Goal: Ask a question

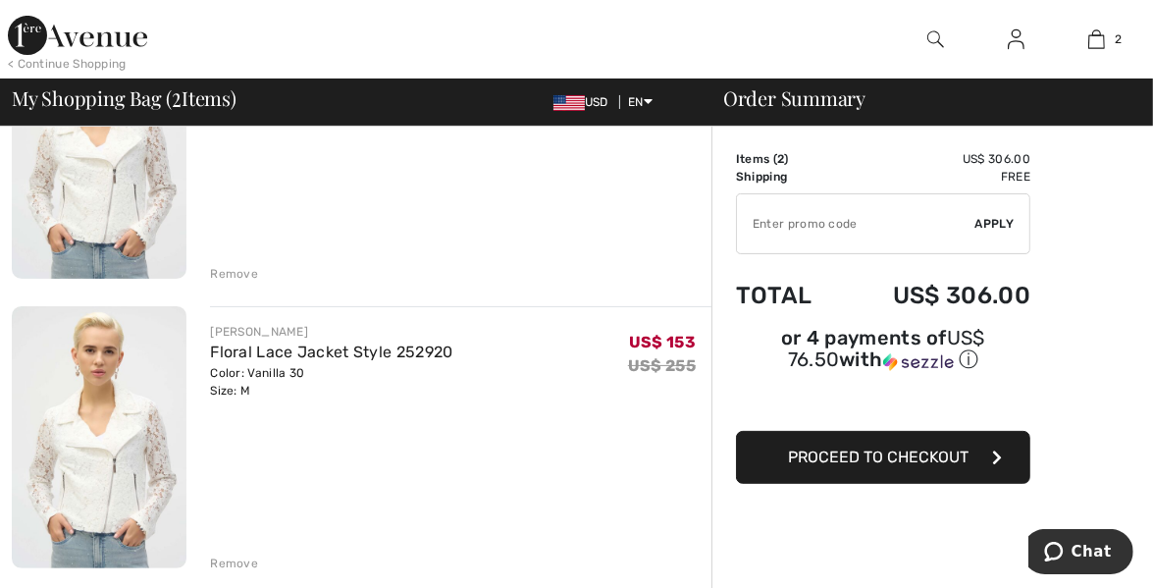
scroll to position [294, 0]
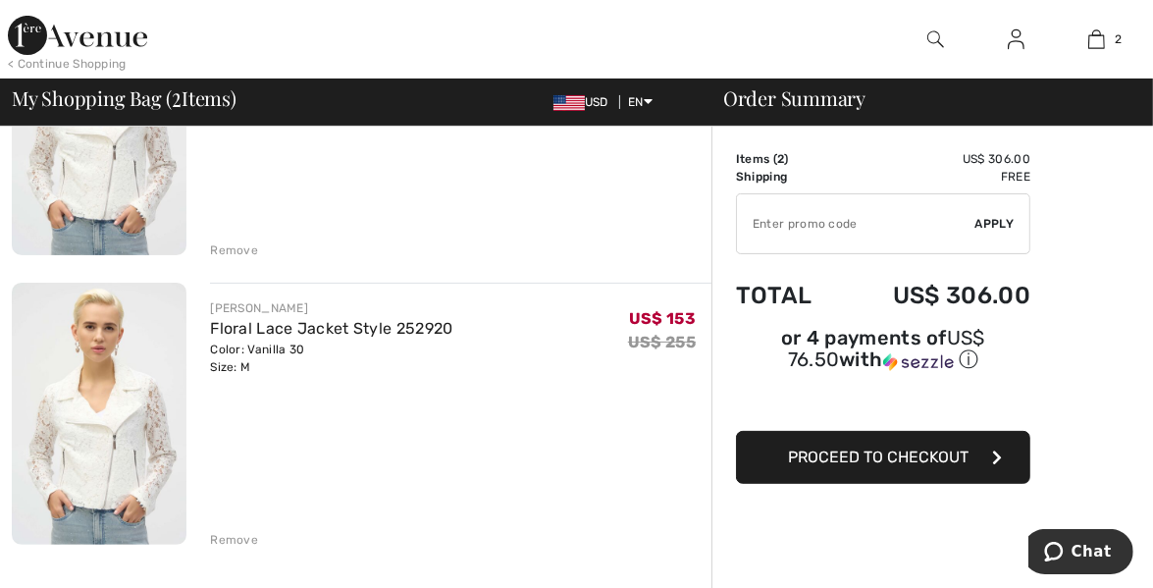
click at [243, 542] on div "Remove" at bounding box center [234, 540] width 48 height 18
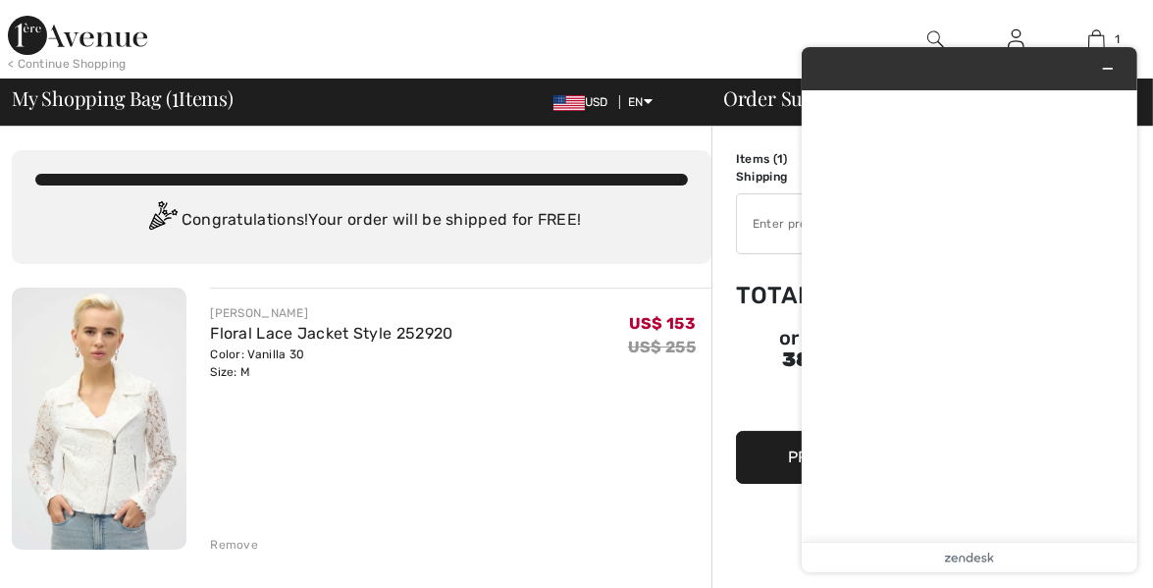
scroll to position [0, 0]
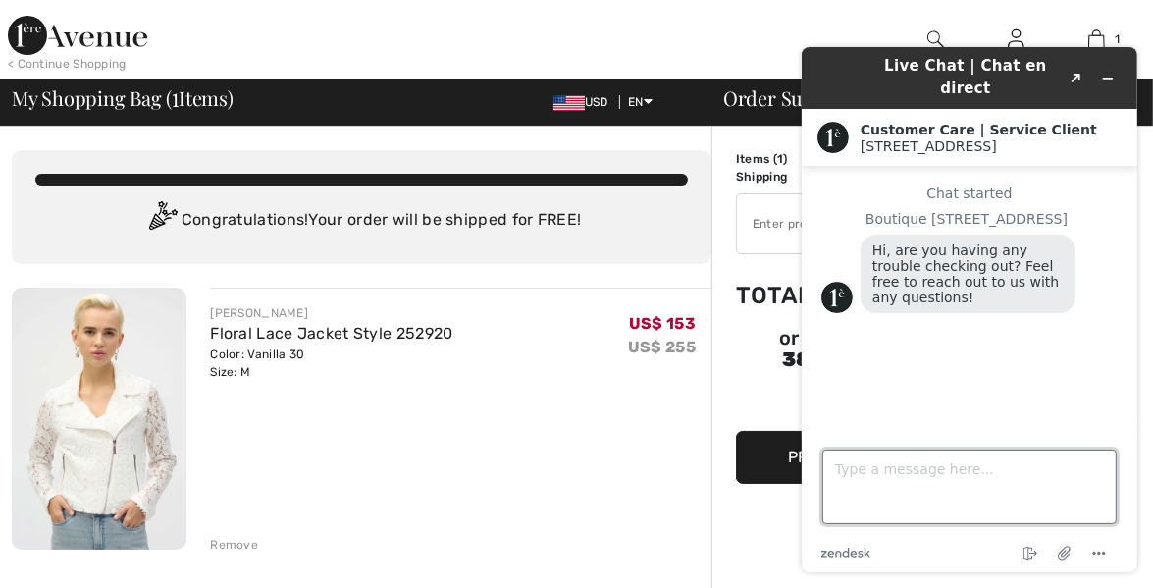
click at [844, 480] on textarea "Type a message here..." at bounding box center [968, 486] width 294 height 75
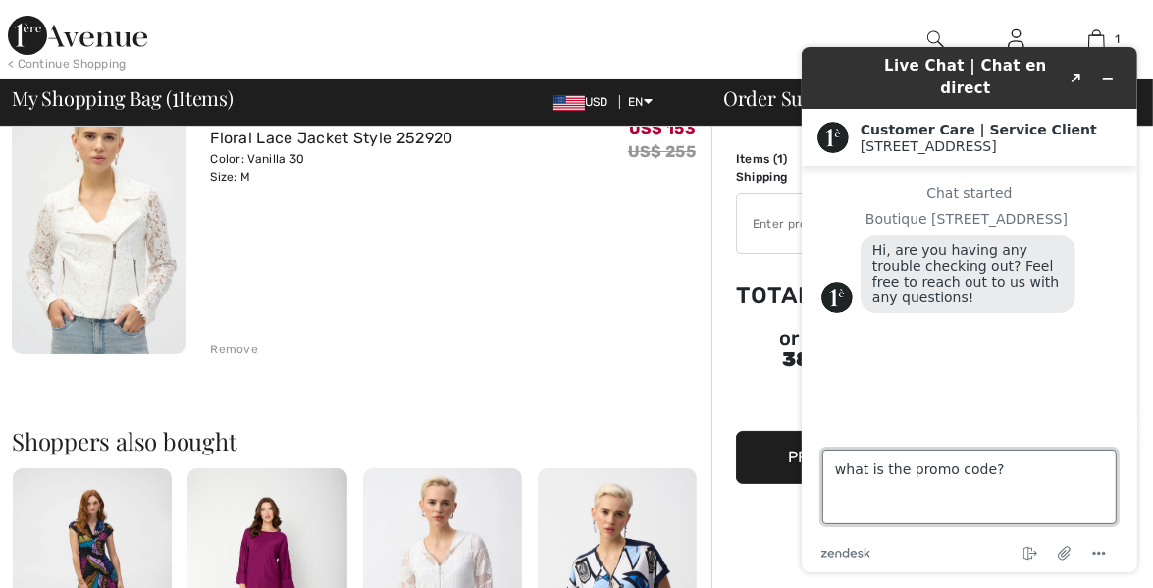
scroll to position [196, 0]
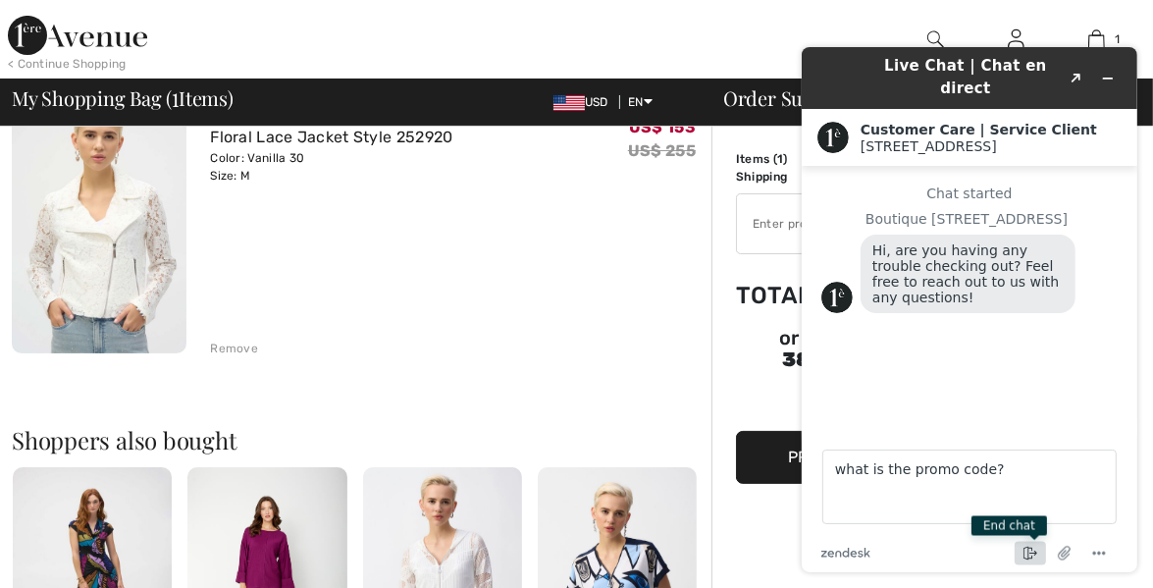
click at [1027, 552] on icon "End chat" at bounding box center [1030, 554] width 24 height 24
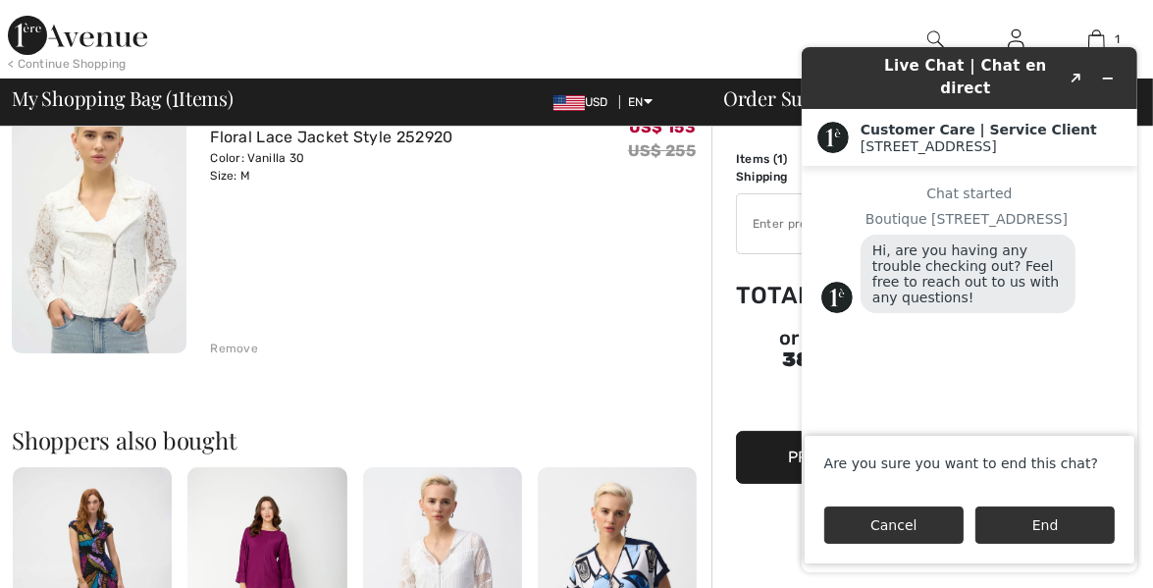
click at [939, 523] on button "Cancel" at bounding box center [892, 524] width 139 height 37
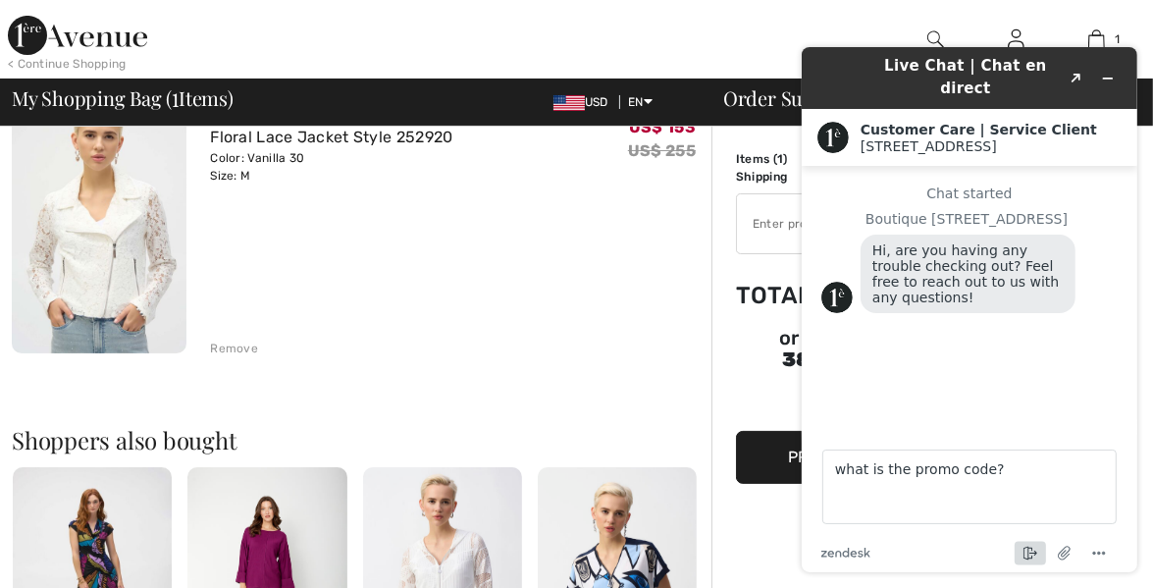
scroll to position [236, 0]
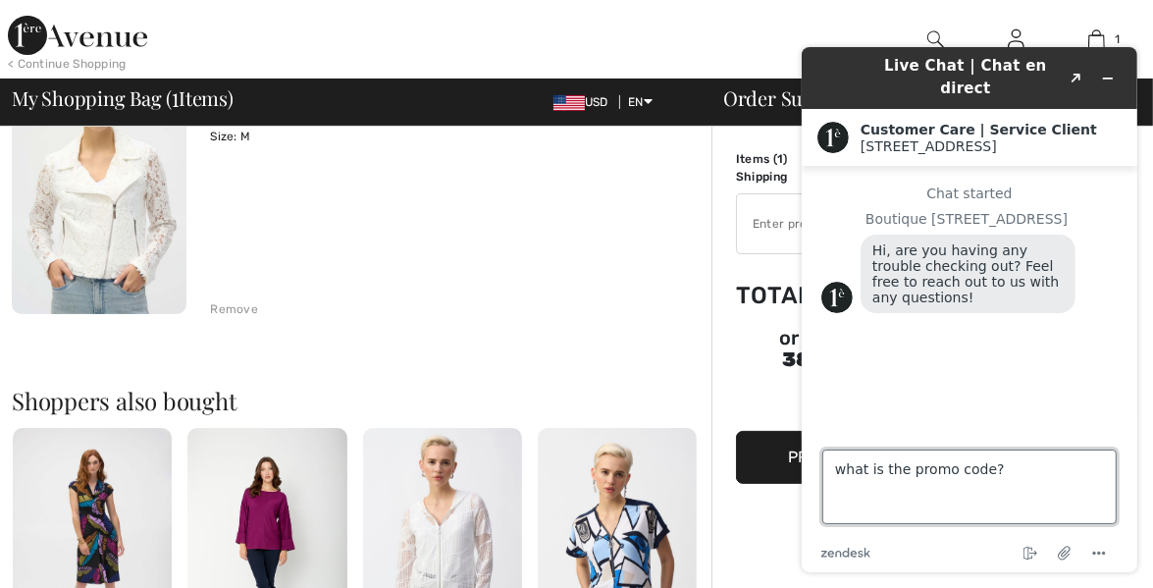
click at [856, 497] on textarea "what is the promo code?" at bounding box center [968, 486] width 294 height 75
click at [1007, 474] on textarea "what is the promo code?" at bounding box center [968, 486] width 294 height 75
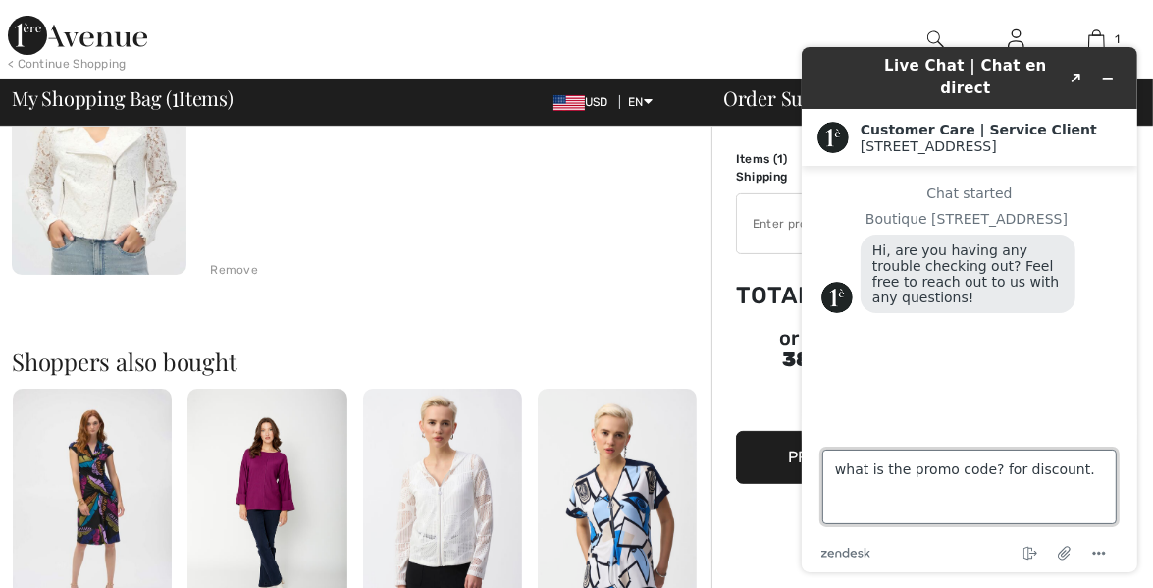
scroll to position [314, 0]
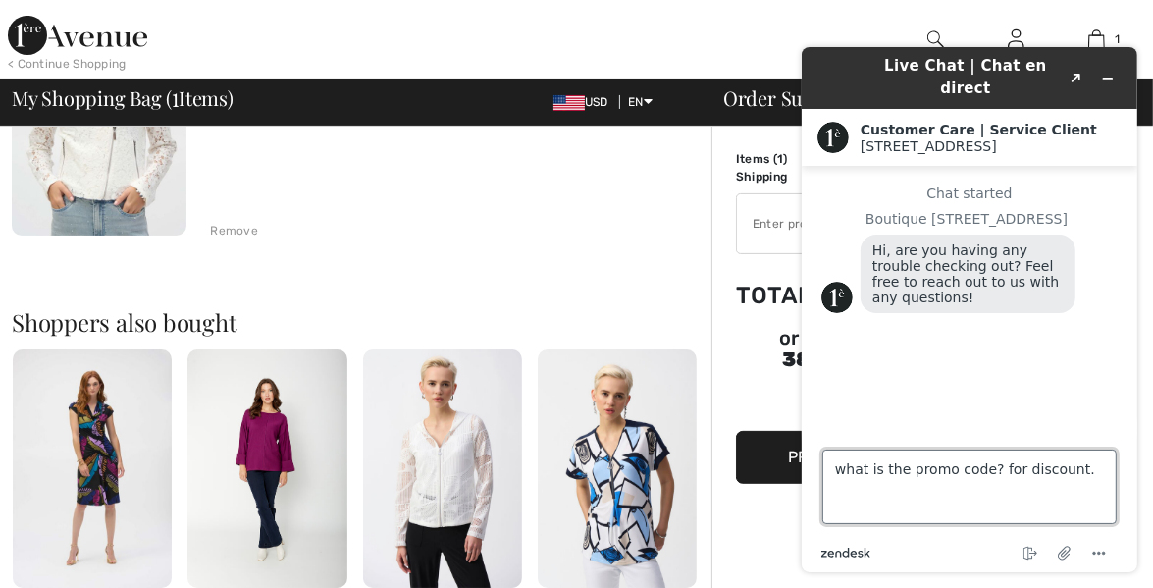
type textarea "what is the promo code? for discount."
click at [855, 553] on icon at bounding box center [853, 554] width 7 height 7
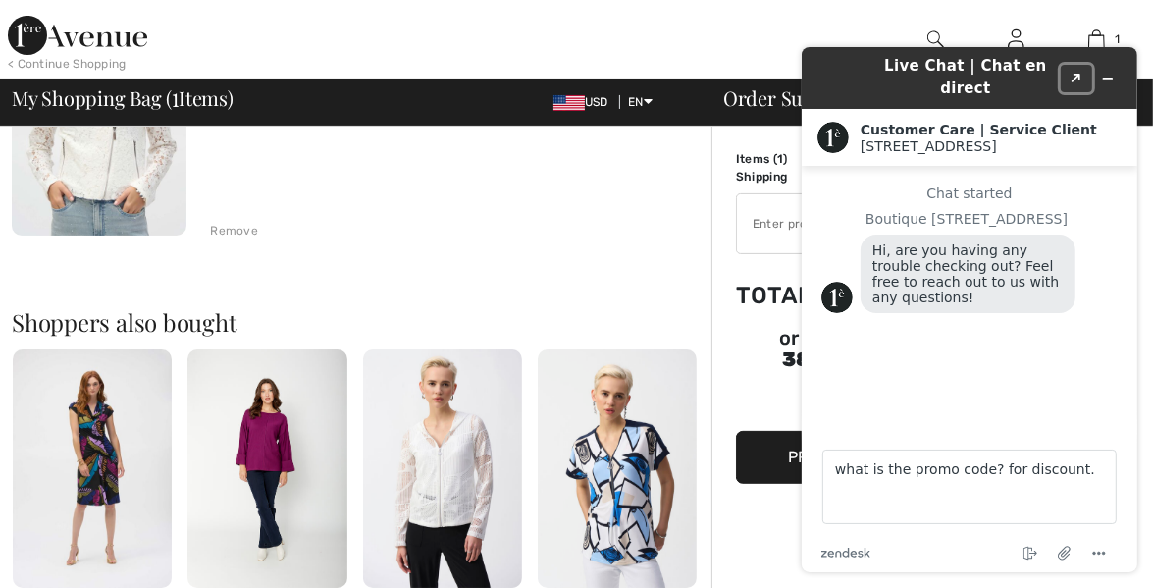
click at [1074, 74] on icon "Popout" at bounding box center [1076, 79] width 10 height 10
